Goal: Task Accomplishment & Management: Use online tool/utility

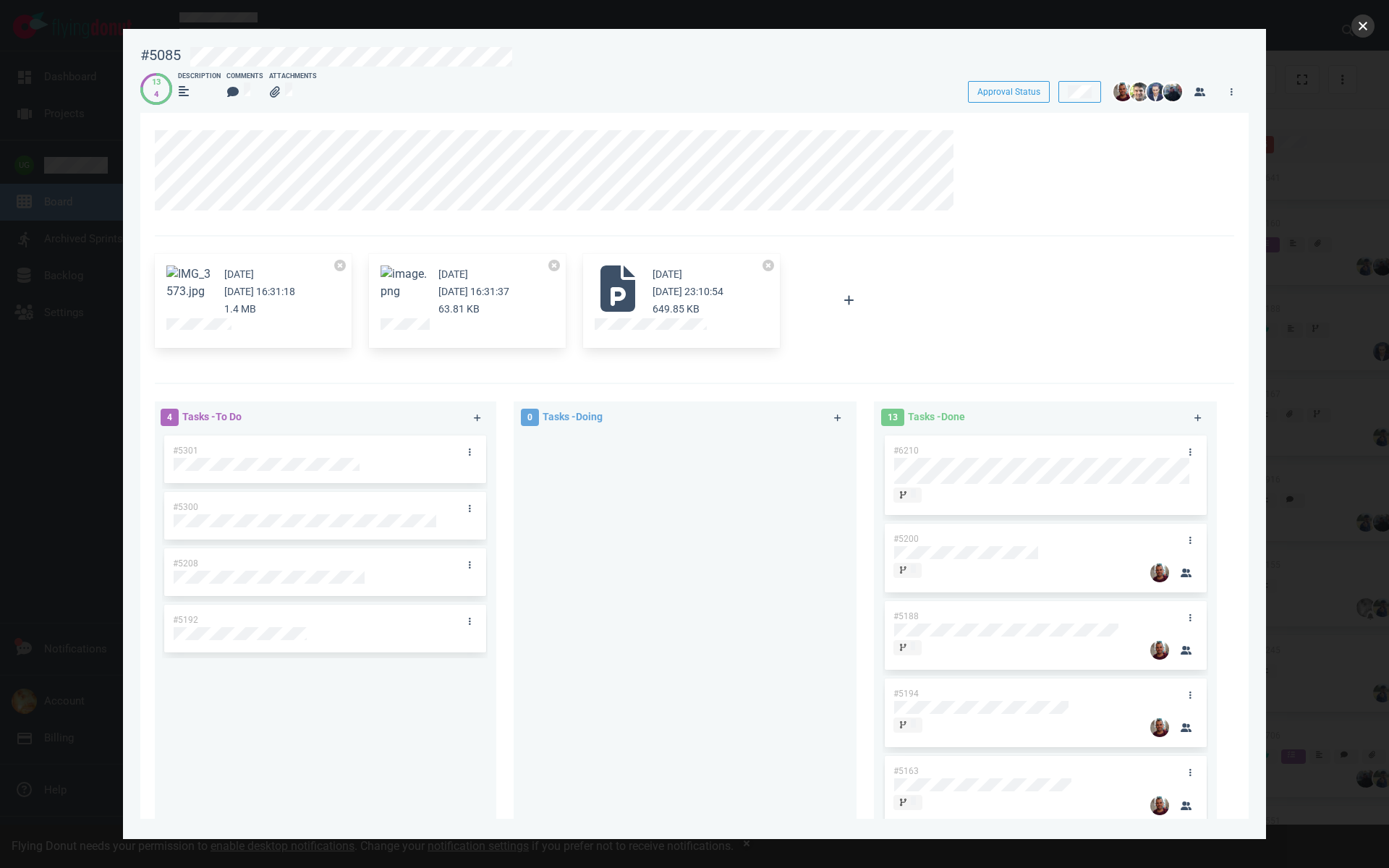
click at [1358, 28] on button "close" at bounding box center [1362, 25] width 23 height 23
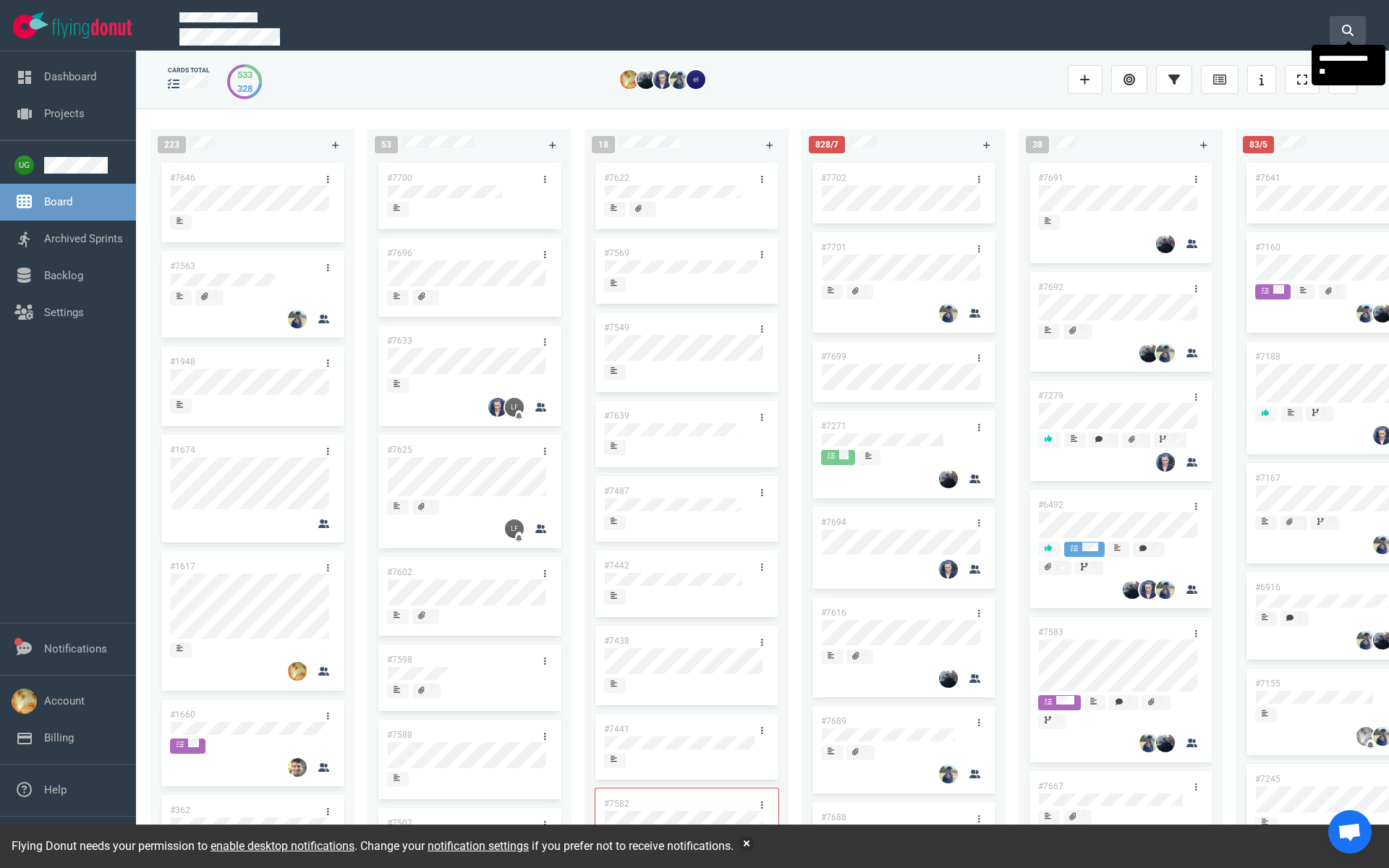
click at [1349, 33] on button at bounding box center [1348, 30] width 36 height 29
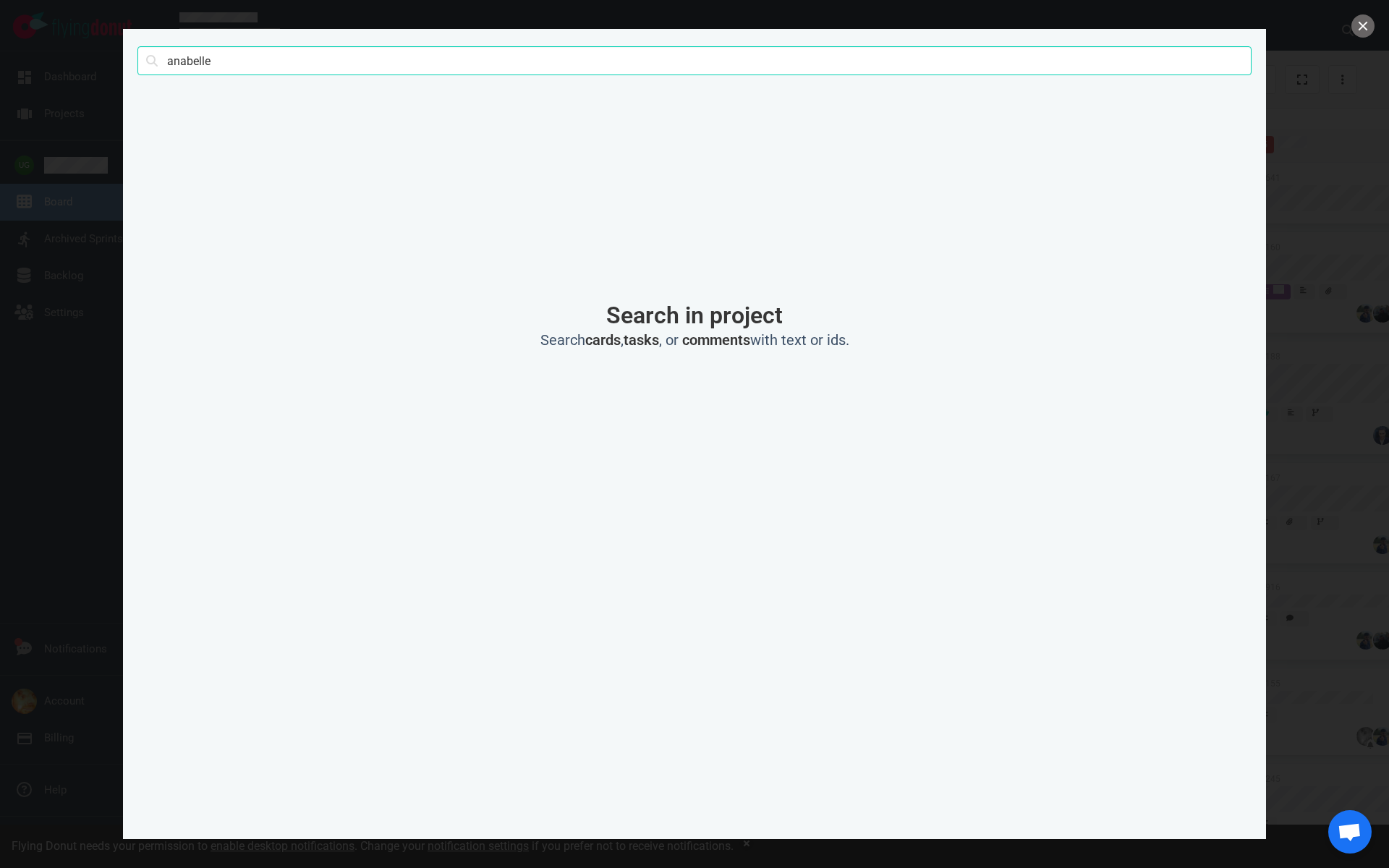
type input "anabelle"
click button "Search" at bounding box center [0, 0] width 0 height 0
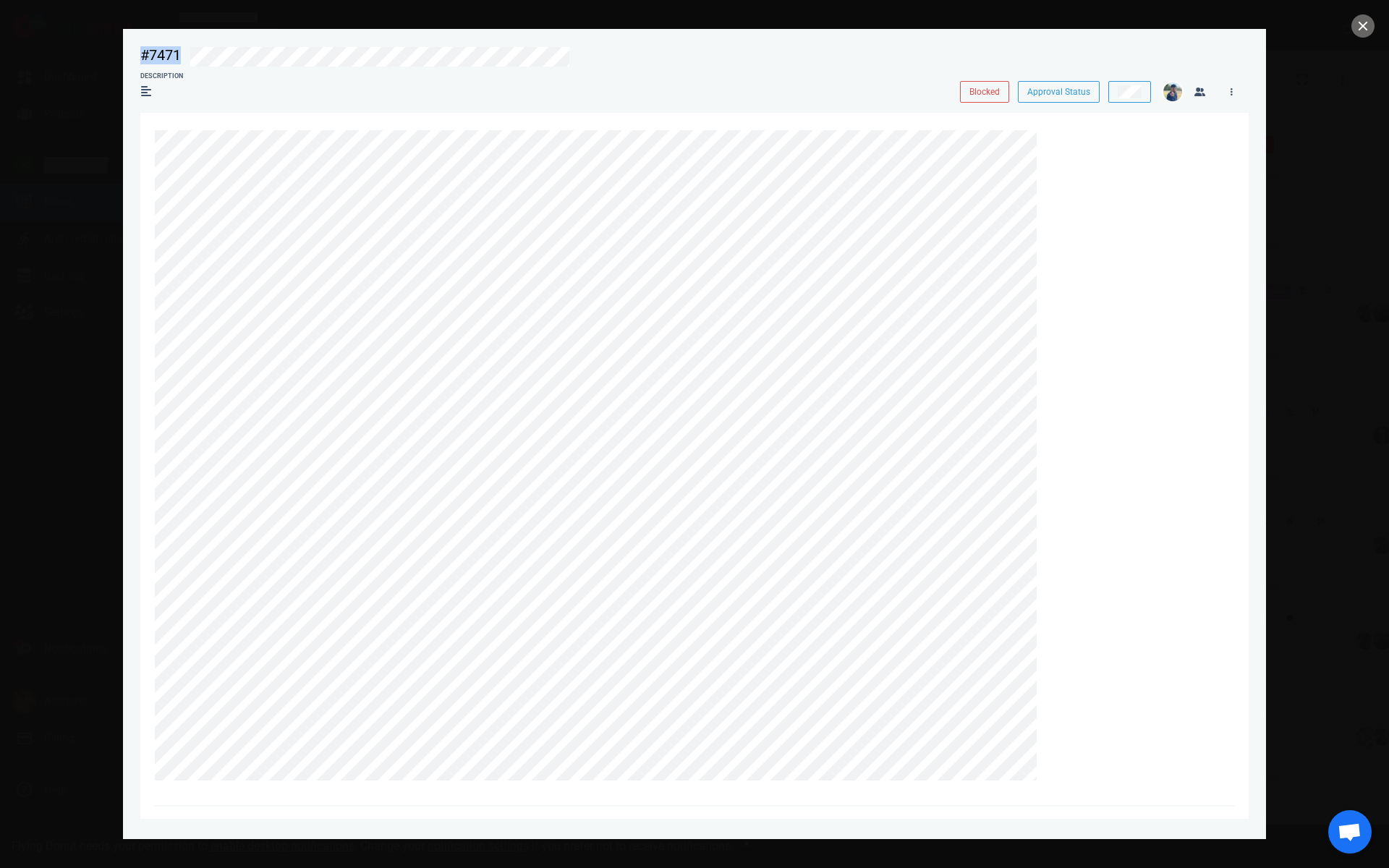
drag, startPoint x: 586, startPoint y: 57, endPoint x: 133, endPoint y: 57, distance: 453.0
click at [133, 57] on div "#7471 Blocked Approval Status" at bounding box center [694, 54] width 1126 height 34
click at [1054, 141] on icon at bounding box center [1051, 139] width 9 height 9
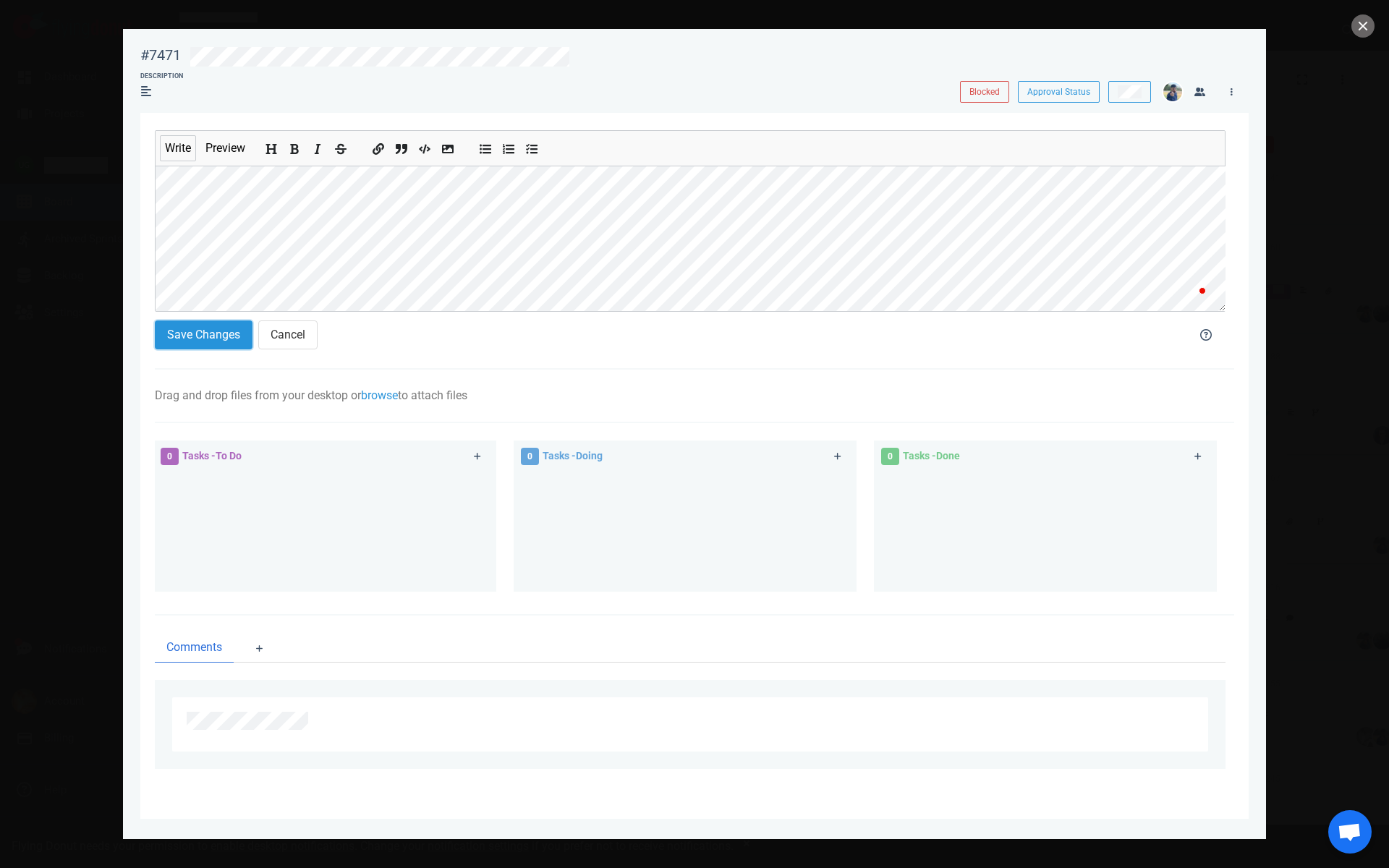
click at [221, 333] on button "Save Changes" at bounding box center [203, 334] width 98 height 29
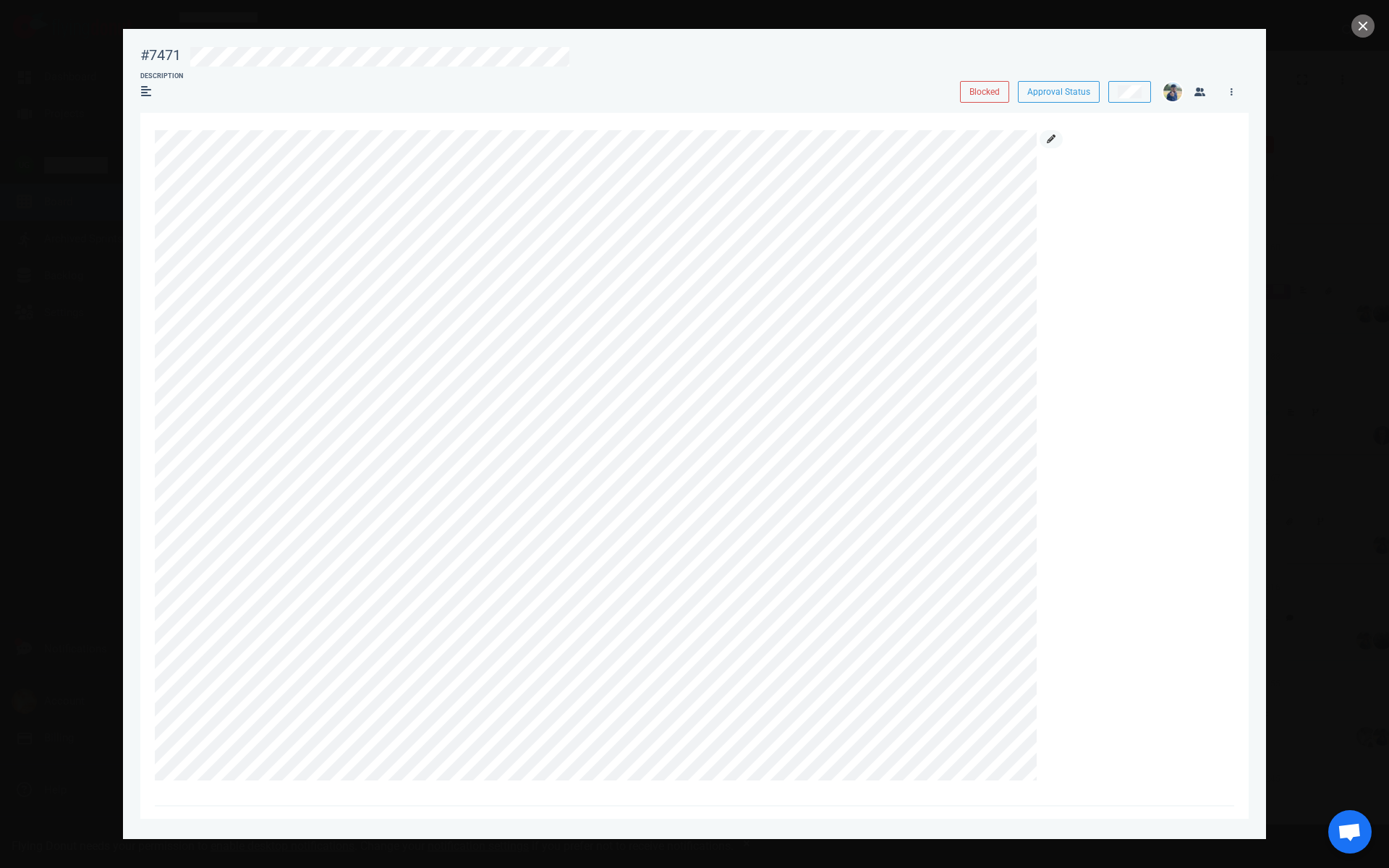
click at [1055, 138] on icon at bounding box center [1051, 139] width 9 height 9
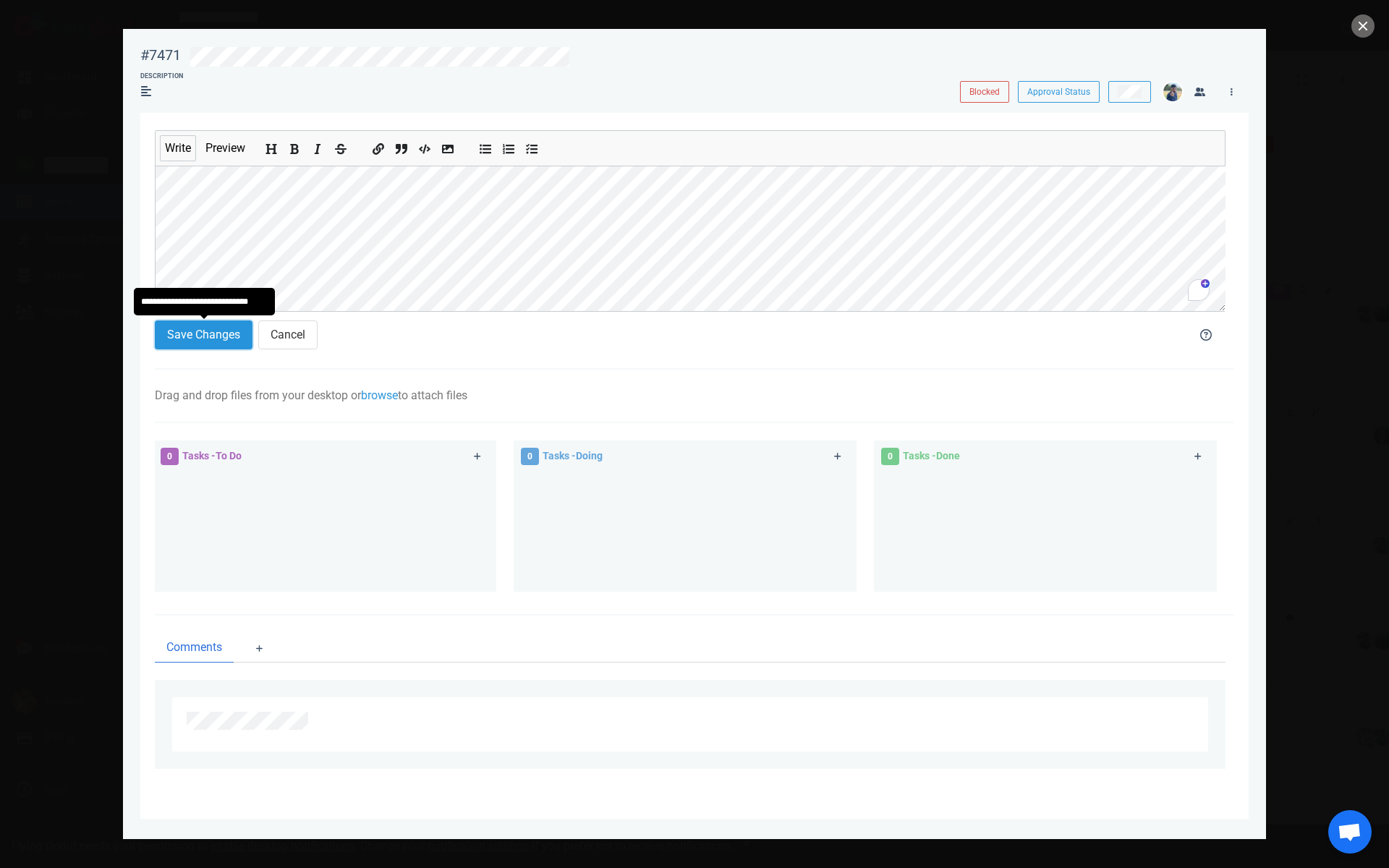
click at [196, 327] on button "Save Changes" at bounding box center [203, 334] width 98 height 29
